Goal: Task Accomplishment & Management: Manage account settings

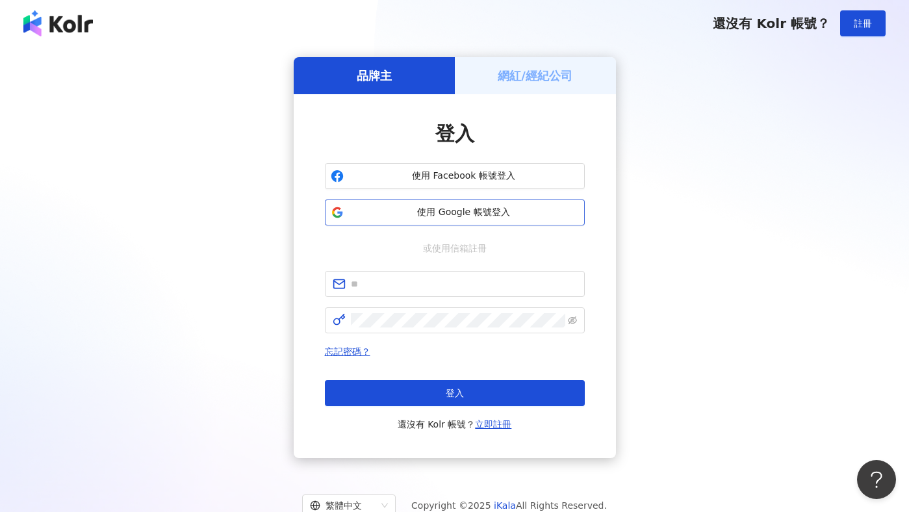
click at [448, 209] on span "使用 Google 帳號登入" at bounding box center [464, 212] width 230 height 13
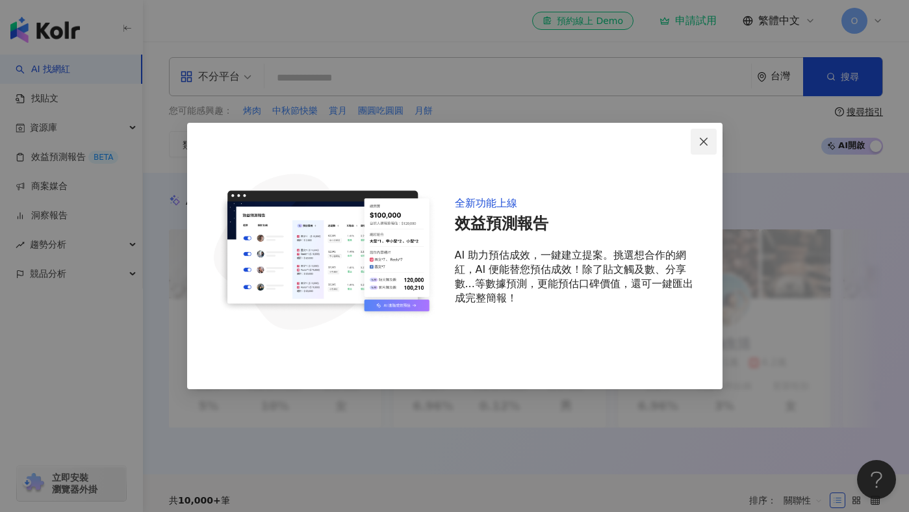
click at [703, 135] on button "Close" at bounding box center [703, 142] width 26 height 26
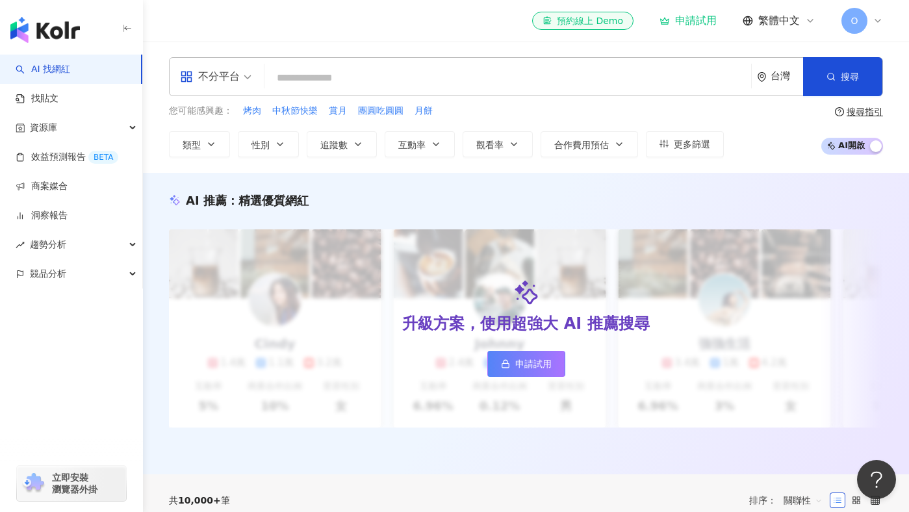
click at [877, 23] on icon at bounding box center [877, 21] width 10 height 10
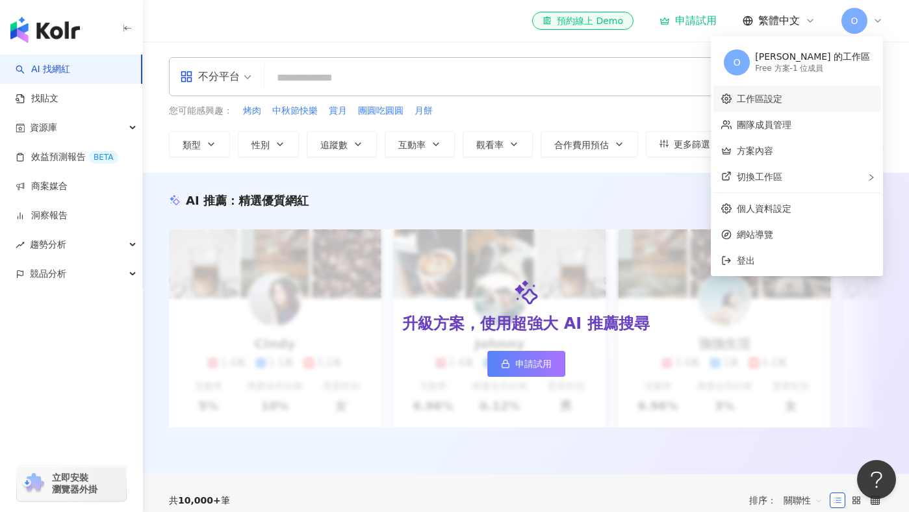
click at [782, 94] on link "工作區設定" at bounding box center [759, 99] width 45 height 10
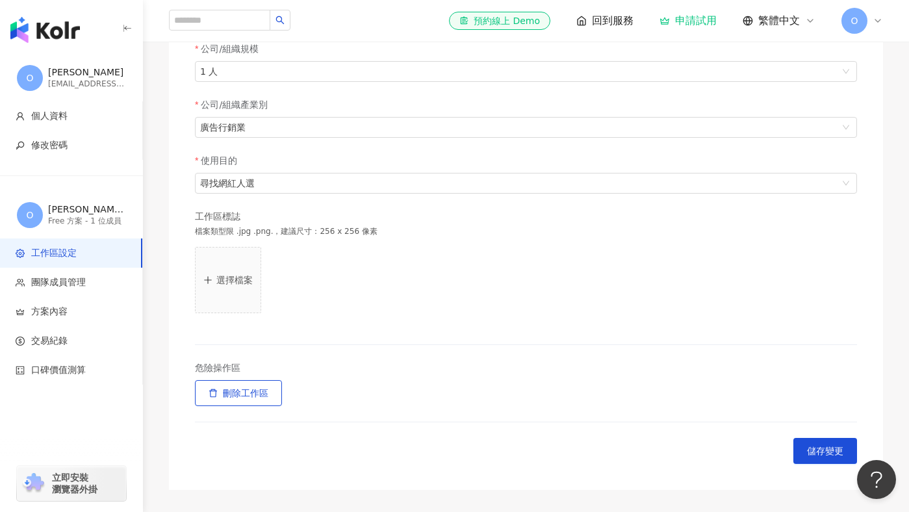
scroll to position [274, 0]
click at [65, 286] on span "團隊成員管理" at bounding box center [58, 282] width 55 height 13
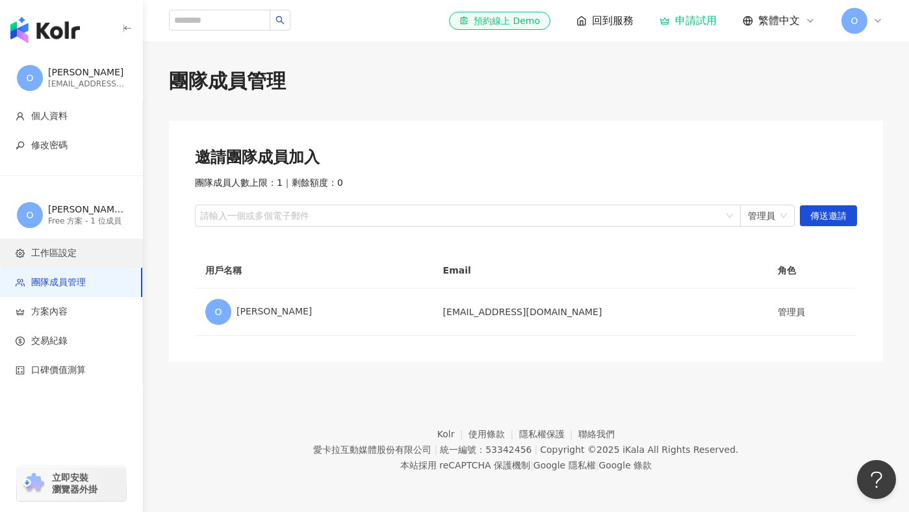
click at [91, 241] on li "工作區設定" at bounding box center [71, 252] width 142 height 29
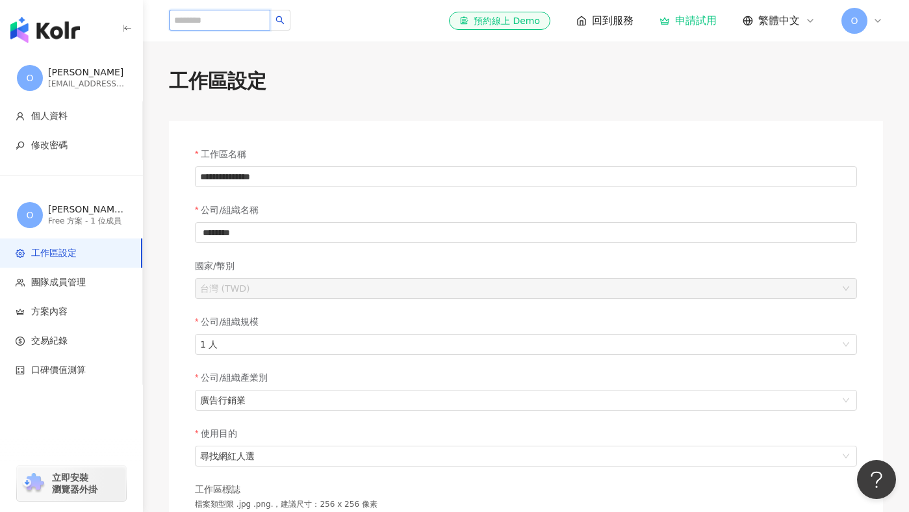
click at [266, 12] on input "search" at bounding box center [219, 20] width 101 height 21
click at [68, 57] on div "O [PERSON_NAME] [EMAIL_ADDRESS][DOMAIN_NAME]" at bounding box center [71, 78] width 143 height 47
click at [71, 66] on div "O [PERSON_NAME] [EMAIL_ADDRESS][DOMAIN_NAME]" at bounding box center [71, 78] width 143 height 47
click at [681, 23] on div "申請試用" at bounding box center [687, 20] width 57 height 13
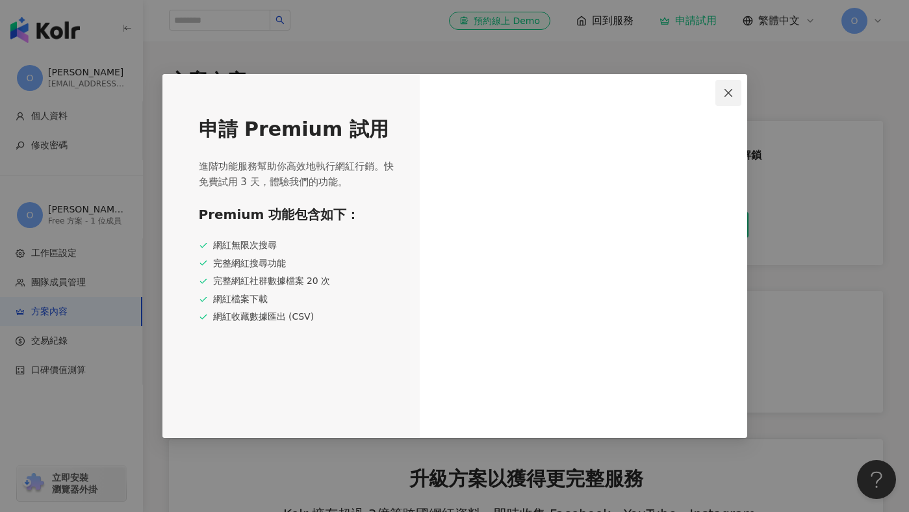
click at [721, 97] on span "Close" at bounding box center [728, 93] width 26 height 10
